Goal: Ask a question

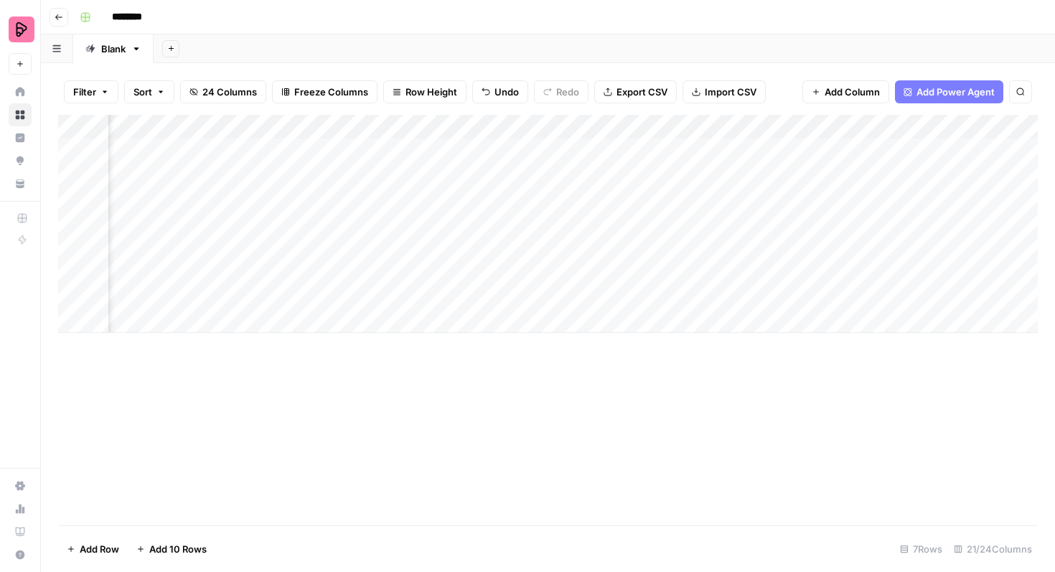
scroll to position [0, 248]
click at [733, 147] on div "Add Column" at bounding box center [548, 224] width 980 height 218
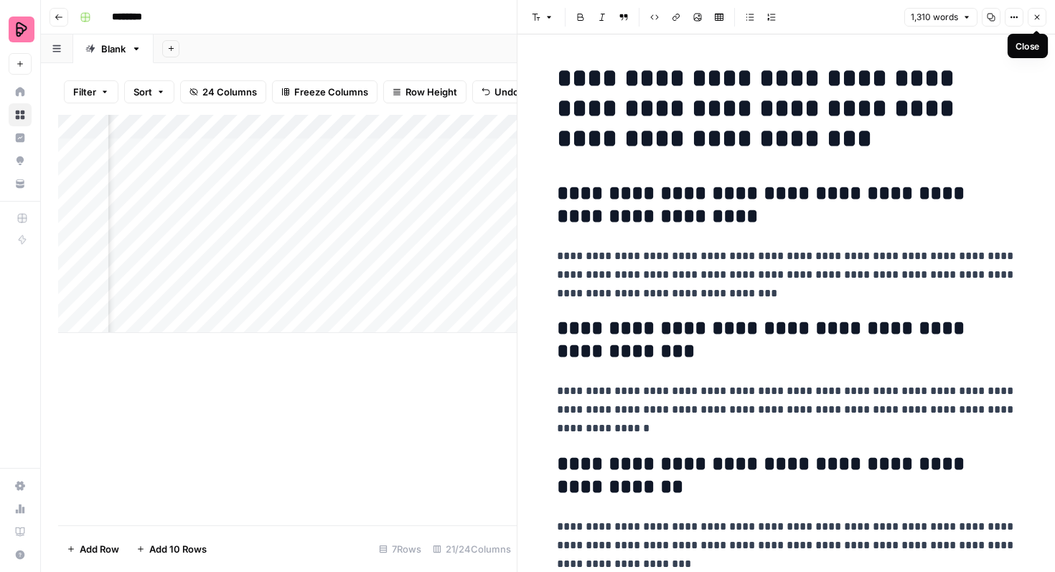
click at [1037, 19] on icon "button" at bounding box center [1037, 17] width 9 height 9
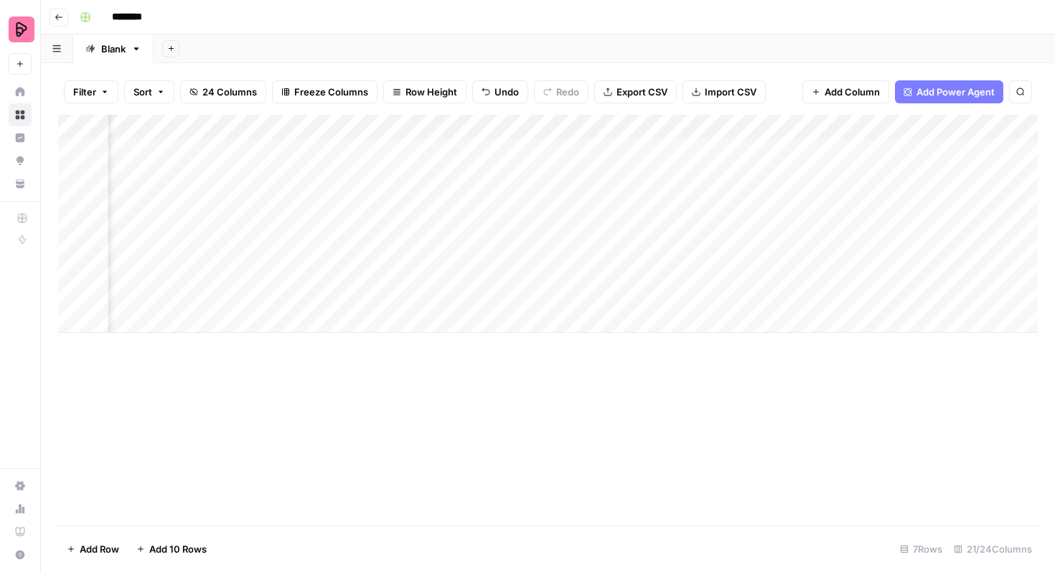
click at [584, 149] on div "Add Column" at bounding box center [548, 224] width 980 height 218
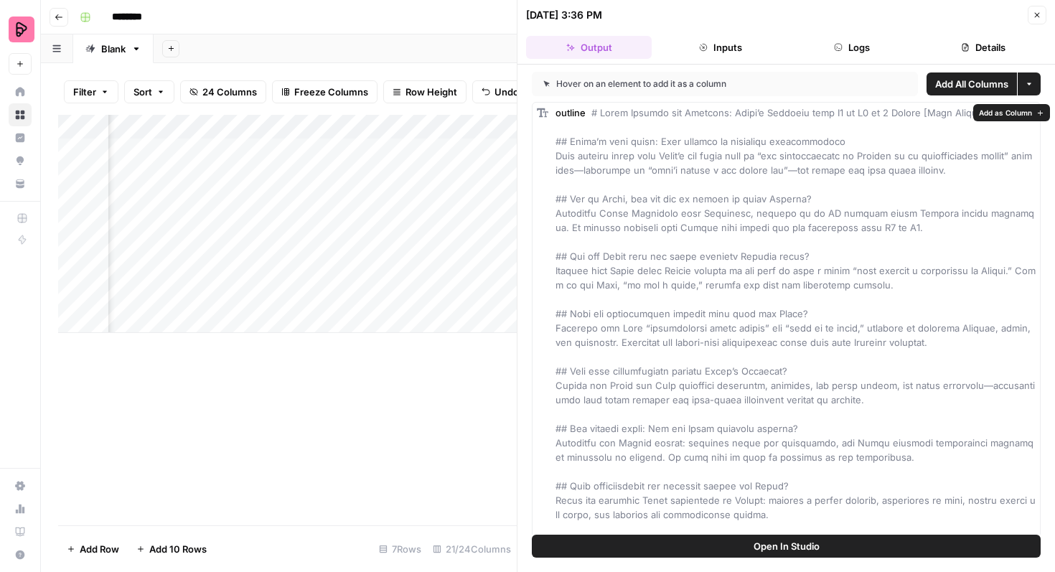
click at [749, 544] on button "Open In Studio" at bounding box center [786, 546] width 509 height 23
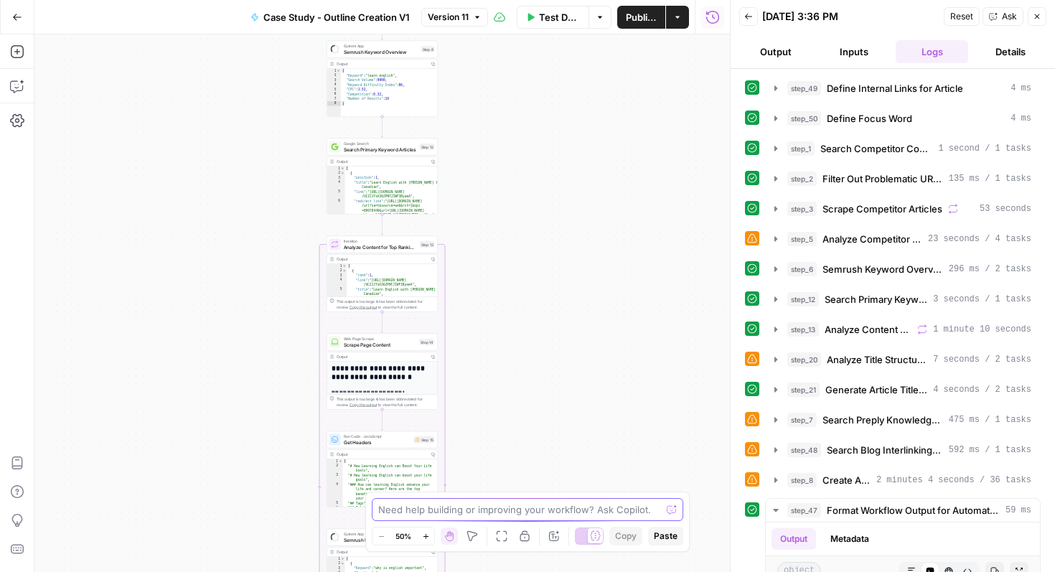
click at [564, 509] on textarea at bounding box center [519, 509] width 283 height 14
type textarea "t"
type textarea "why is the article nearly 5000 words?"
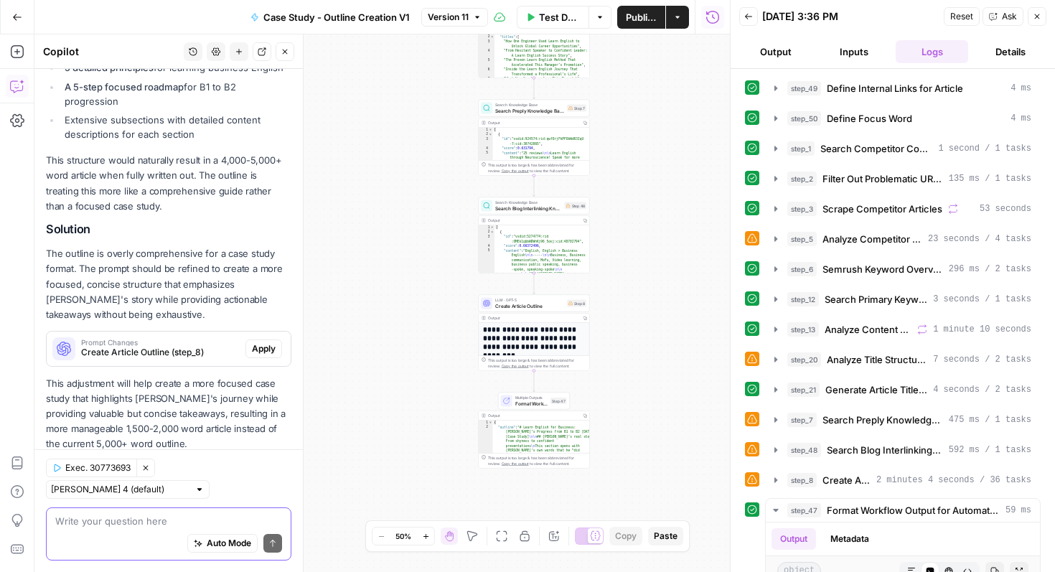
scroll to position [300, 0]
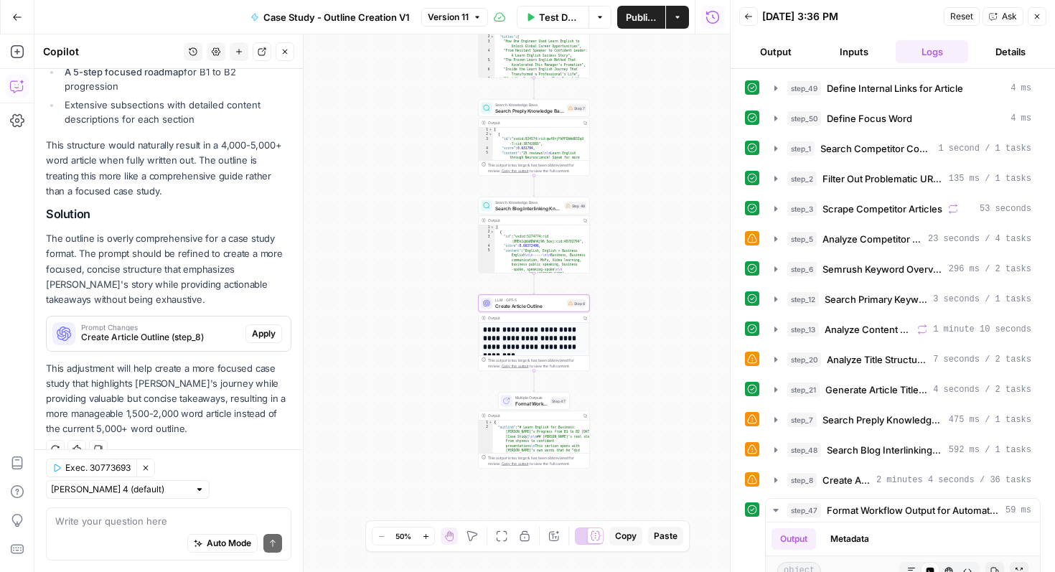
click at [266, 332] on span "Apply" at bounding box center [264, 333] width 24 height 13
